Goal: Task Accomplishment & Management: Use online tool/utility

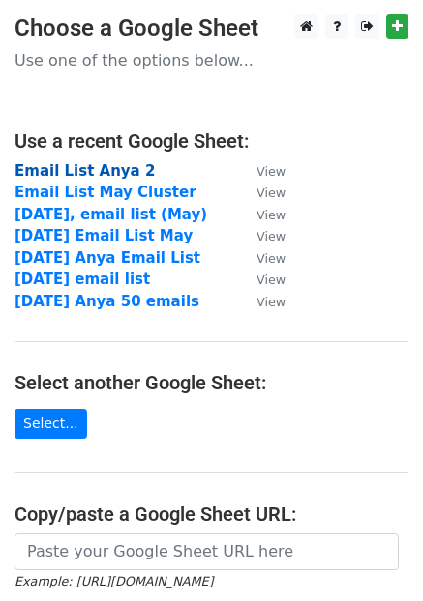
click at [97, 173] on strong "Email List Anya 2" at bounding box center [85, 170] width 140 height 17
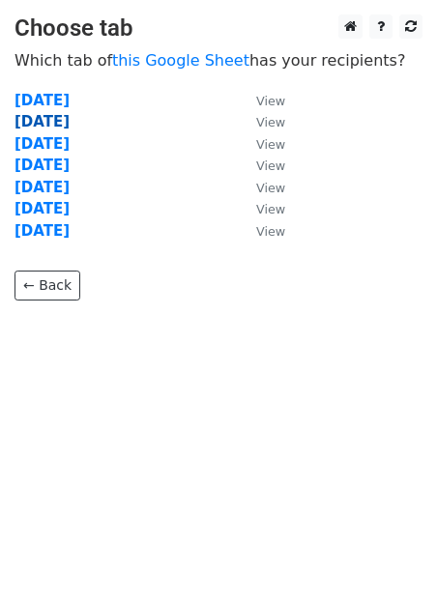
click at [70, 121] on strong "24th of July" at bounding box center [42, 121] width 55 height 17
